Goal: Task Accomplishment & Management: Complete application form

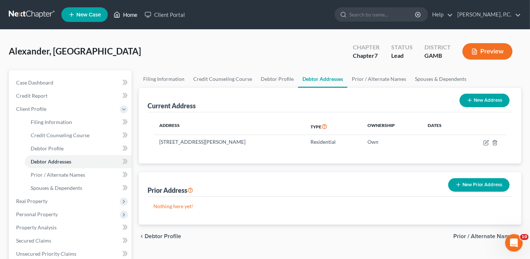
click at [125, 14] on link "Home" at bounding box center [125, 14] width 31 height 13
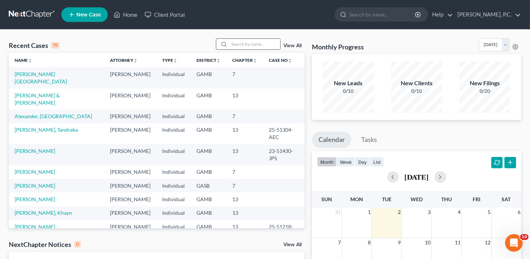
click at [238, 46] on input "search" at bounding box center [254, 44] width 51 height 11
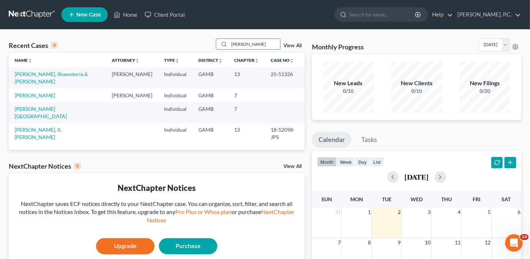
type input "[PERSON_NAME]"
click at [57, 68] on td "[PERSON_NAME], Shawntoria & [PERSON_NAME]" at bounding box center [57, 77] width 97 height 21
click at [58, 73] on link "[PERSON_NAME], Shawntoria & [PERSON_NAME]" at bounding box center [51, 78] width 73 height 14
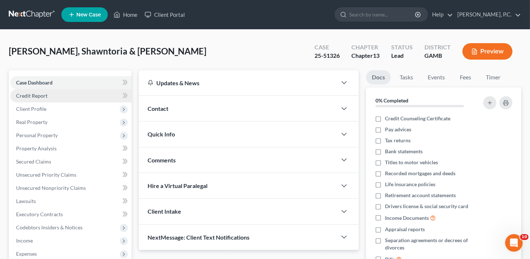
click at [42, 92] on link "Credit Report" at bounding box center [70, 95] width 121 height 13
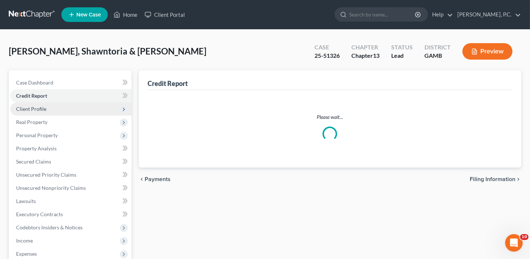
click at [35, 107] on span "Client Profile" at bounding box center [31, 109] width 30 height 6
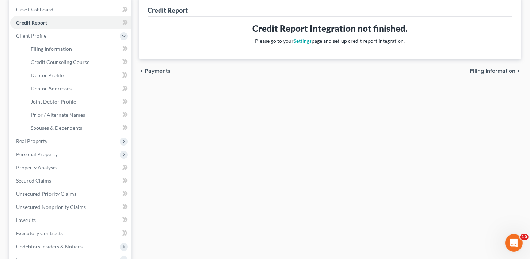
scroll to position [103, 0]
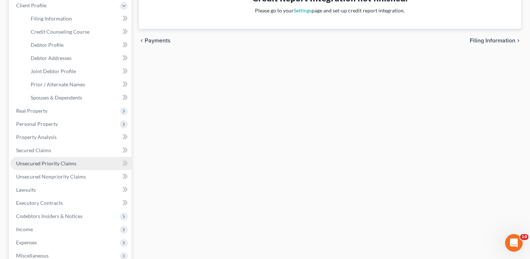
click at [47, 165] on span "Unsecured Priority Claims" at bounding box center [46, 163] width 60 height 6
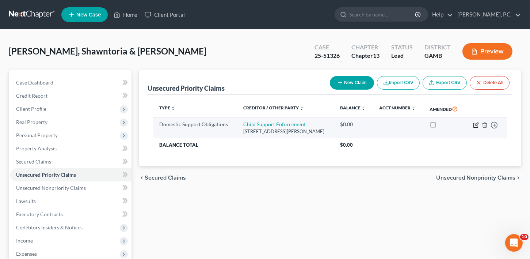
click at [474, 128] on icon "button" at bounding box center [476, 125] width 6 height 6
select select "10"
select select "1"
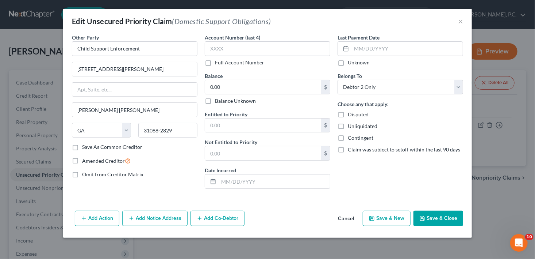
click at [141, 228] on div "Add Action Add Notice Address Add Co-Debtor Cancel Save & New Save & Close" at bounding box center [267, 219] width 409 height 24
click at [141, 219] on button "Add Notice Address" at bounding box center [154, 217] width 65 height 15
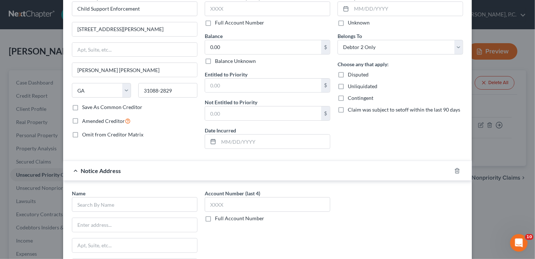
scroll to position [143, 0]
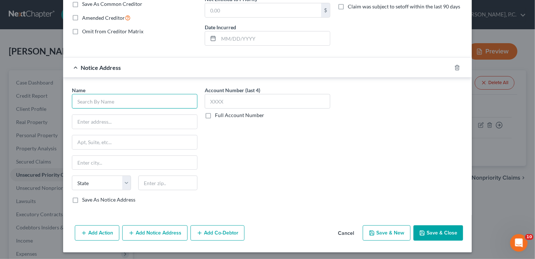
click at [105, 100] on input "text" at bounding box center [135, 101] width 126 height 15
type input "[PERSON_NAME]"
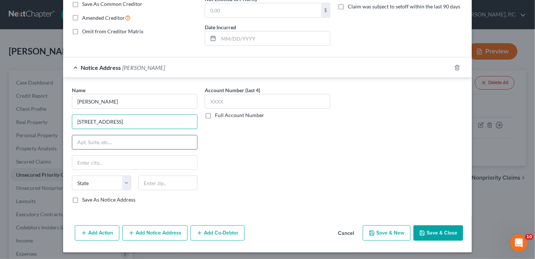
type input "[STREET_ADDRESS]"
click at [87, 138] on input "text" at bounding box center [134, 142] width 125 height 14
click at [90, 161] on input "text" at bounding box center [134, 163] width 125 height 14
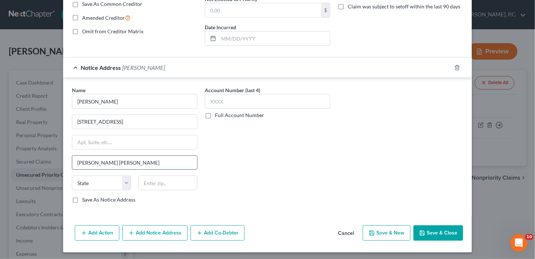
type input "[PERSON_NAME] [PERSON_NAME]"
select select "10"
type input "31088"
drag, startPoint x: 73, startPoint y: 197, endPoint x: 120, endPoint y: 219, distance: 51.6
click at [82, 197] on label "Save As Notice Address" at bounding box center [108, 199] width 53 height 7
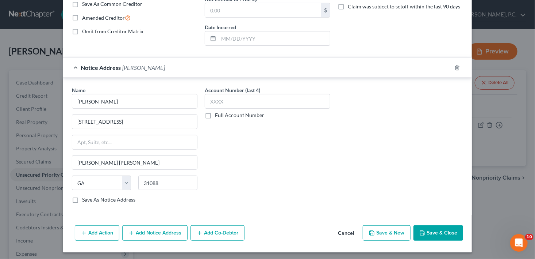
click at [85, 197] on input "Save As Notice Address" at bounding box center [87, 198] width 5 height 5
click at [387, 230] on button "Save & New" at bounding box center [387, 232] width 48 height 15
checkbox input "false"
select select "2"
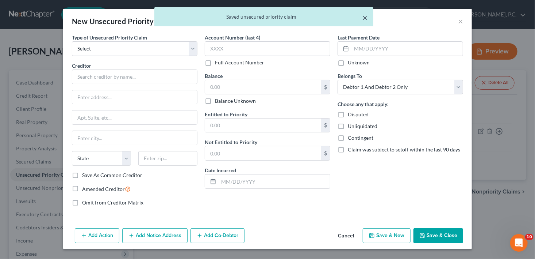
click at [367, 18] on button "×" at bounding box center [365, 17] width 5 height 9
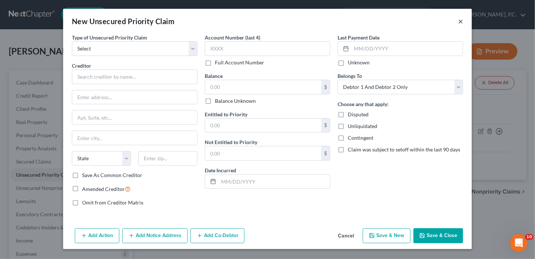
click at [459, 23] on button "×" at bounding box center [460, 21] width 5 height 9
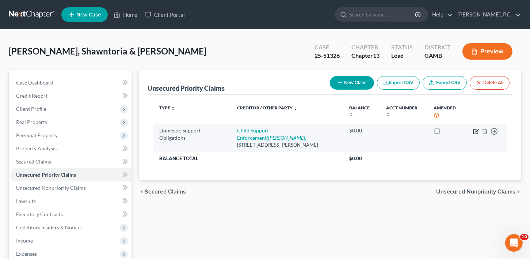
click at [476, 133] on icon "button" at bounding box center [475, 131] width 4 height 4
select select "10"
select select "1"
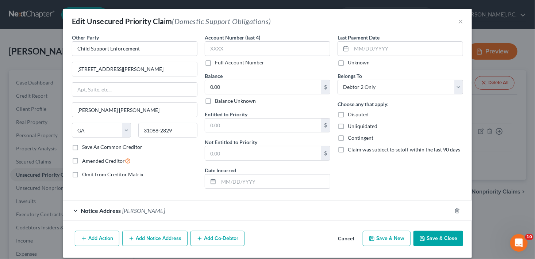
click at [159, 238] on button "Add Notice Address" at bounding box center [154, 237] width 65 height 15
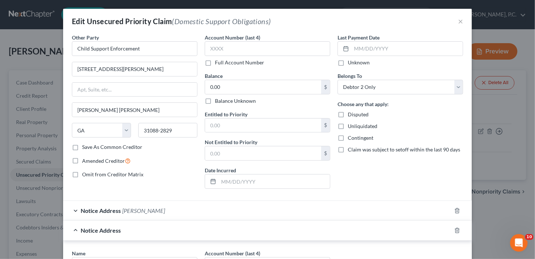
scroll to position [102, 0]
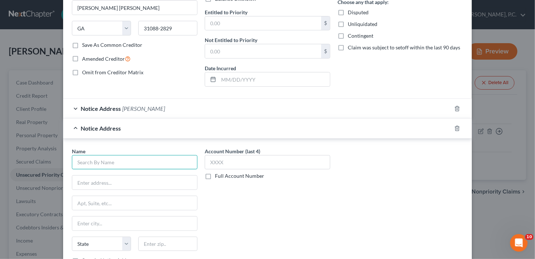
click at [109, 163] on input "text" at bounding box center [135, 162] width 126 height 15
type input "[PERSON_NAME]"
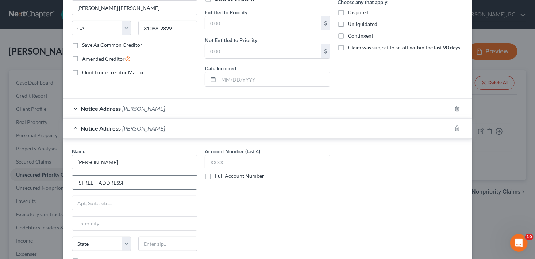
drag, startPoint x: 121, startPoint y: 184, endPoint x: 114, endPoint y: 183, distance: 6.6
click at [114, 183] on input "[STREET_ADDRESS]" at bounding box center [134, 182] width 125 height 14
type input "[STREET_ADDRESS]"
type input "Lot 58"
type input "[PERSON_NAME]"
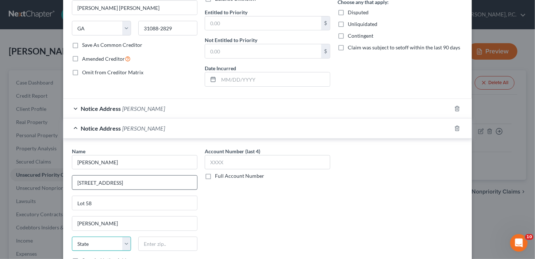
select select "10"
type input "31008"
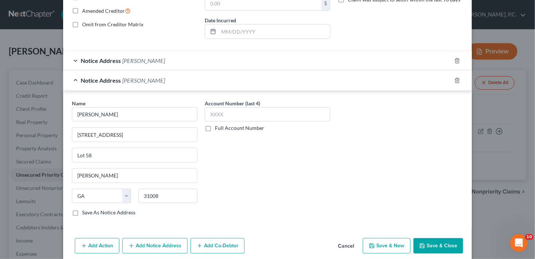
scroll to position [155, 0]
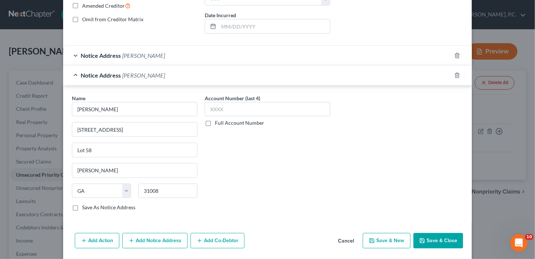
click at [82, 207] on label "Save As Notice Address" at bounding box center [108, 206] width 53 height 7
click at [85, 207] on input "Save As Notice Address" at bounding box center [87, 205] width 5 height 5
click at [439, 234] on button "Save & Close" at bounding box center [439, 240] width 50 height 15
checkbox input "false"
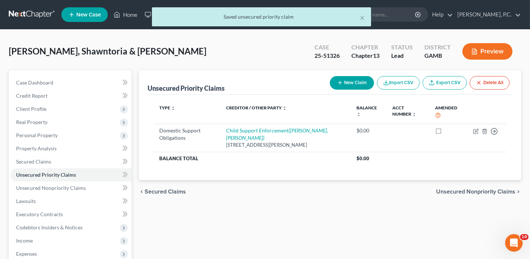
drag, startPoint x: 481, startPoint y: 199, endPoint x: 361, endPoint y: 175, distance: 122.6
click at [275, 244] on div "Unsecured Priority Claims New Claim Import CSV Export CSV Delete All Type expan…" at bounding box center [330, 221] width 390 height 303
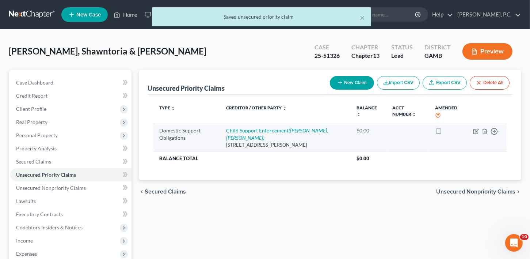
click at [445, 132] on label at bounding box center [445, 132] width 0 height 0
click at [448, 131] on input "checkbox" at bounding box center [450, 129] width 5 height 5
checkbox input "true"
click at [473, 130] on icon "button" at bounding box center [475, 131] width 4 height 4
select select "10"
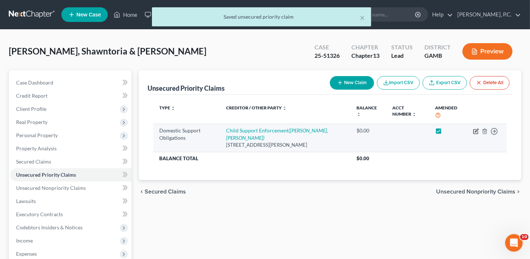
select select "1"
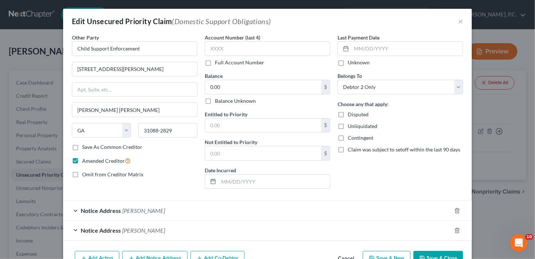
click at [96, 210] on span "Notice Address" at bounding box center [101, 210] width 40 height 7
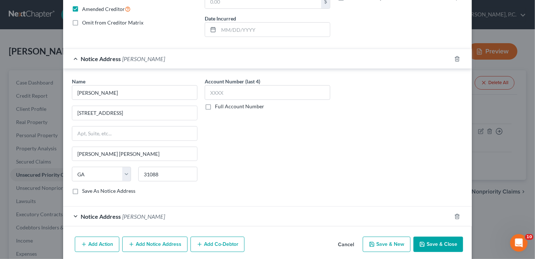
scroll to position [163, 0]
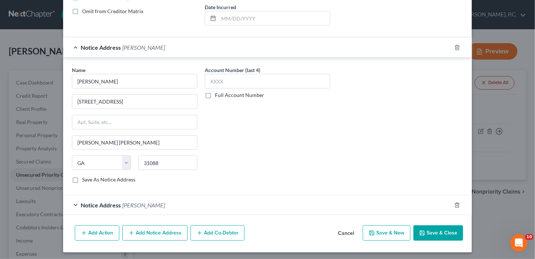
click at [82, 177] on label "Save As Notice Address" at bounding box center [108, 179] width 53 height 7
click at [85, 177] on input "Save As Notice Address" at bounding box center [87, 178] width 5 height 5
click at [438, 230] on button "Save & Close" at bounding box center [439, 232] width 50 height 15
checkbox input "false"
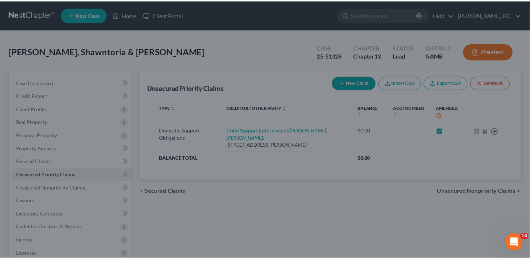
scroll to position [0, 0]
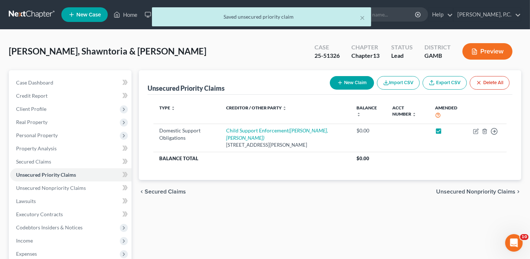
click at [502, 194] on span "Unsecured Nonpriority Claims" at bounding box center [475, 191] width 79 height 6
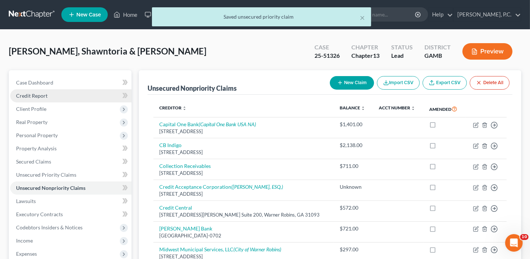
click at [31, 95] on span "Credit Report" at bounding box center [31, 95] width 31 height 6
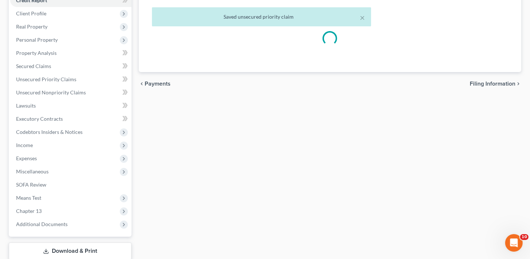
scroll to position [142, 0]
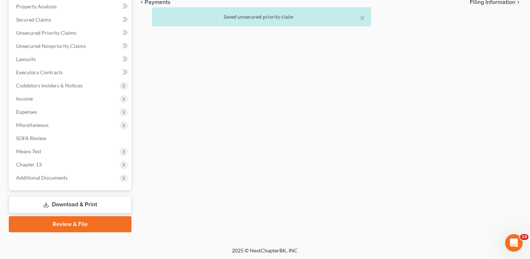
click at [80, 200] on link "Download & Print" at bounding box center [70, 204] width 123 height 17
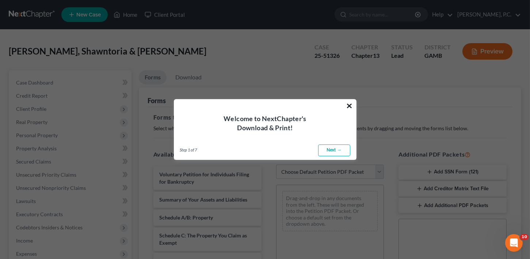
click at [348, 101] on button "×" at bounding box center [349, 106] width 7 height 12
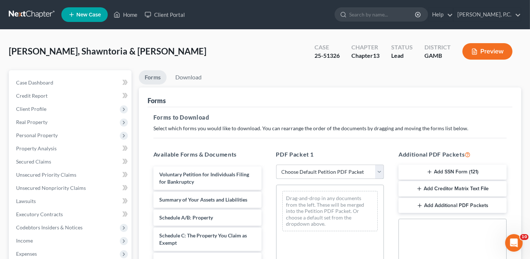
click at [312, 171] on select "Choose Default Petition PDF Packet Complete Bankruptcy Petition (all forms and …" at bounding box center [330, 171] width 108 height 15
select select "2"
click at [276, 164] on select "Choose Default Petition PDF Packet Complete Bankruptcy Petition (all forms and …" at bounding box center [330, 171] width 108 height 15
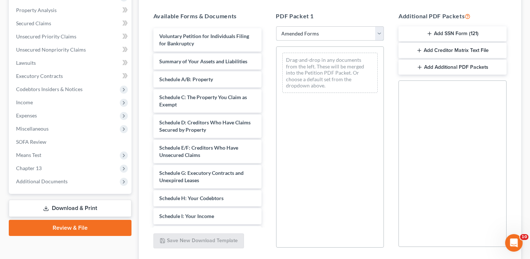
scroll to position [146, 0]
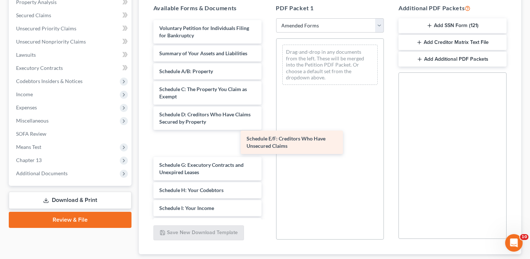
drag, startPoint x: 203, startPoint y: 138, endPoint x: 293, endPoint y: 138, distance: 89.8
click at [267, 138] on div "Schedule E/F: Creditors Who Have Unsecured Claims Voluntary Petition for Indivi…" at bounding box center [208, 204] width 120 height 368
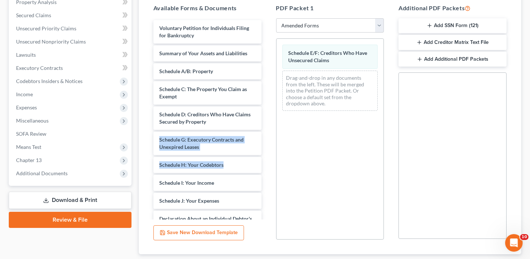
drag, startPoint x: 260, startPoint y: 120, endPoint x: 263, endPoint y: 141, distance: 21.0
click at [265, 165] on div "Voluntary Petition for Individuals Filing for Bankruptcy Summary of Your Assets…" at bounding box center [208, 118] width 120 height 201
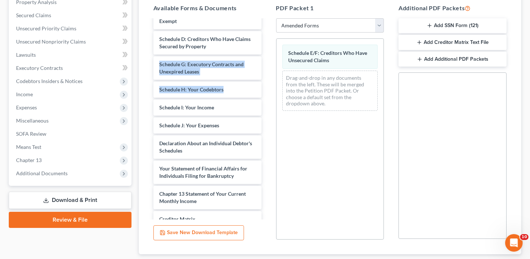
scroll to position [93, 0]
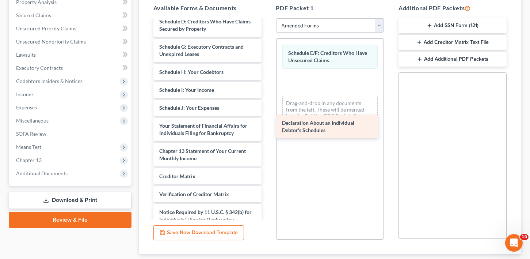
drag, startPoint x: 196, startPoint y: 128, endPoint x: 321, endPoint y: 126, distance: 124.9
click at [267, 126] on div "Declaration About an Individual Debtor's Schedules Voluntary Petition for Indiv…" at bounding box center [208, 86] width 120 height 318
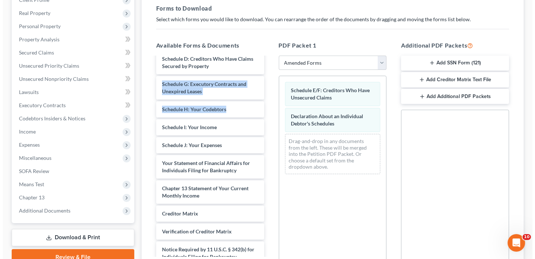
scroll to position [0, 0]
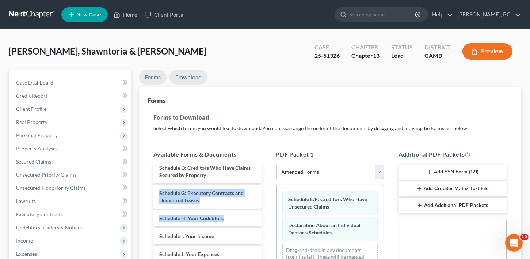
click at [186, 76] on link "Download" at bounding box center [188, 77] width 38 height 14
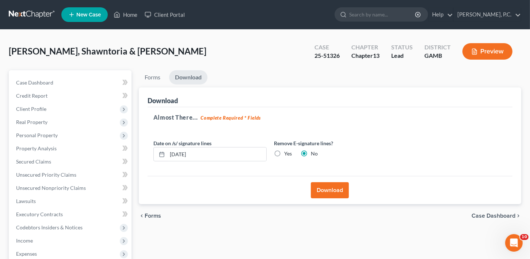
click at [339, 188] on button "Download" at bounding box center [330, 190] width 38 height 16
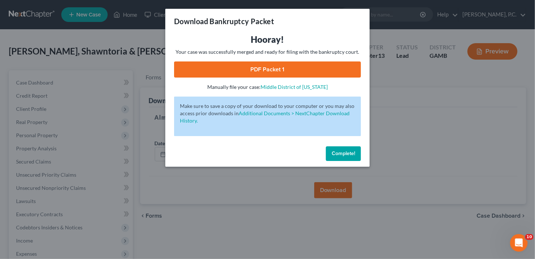
click at [275, 69] on link "PDF Packet 1" at bounding box center [267, 69] width 187 height 16
